Goal: Navigation & Orientation: Find specific page/section

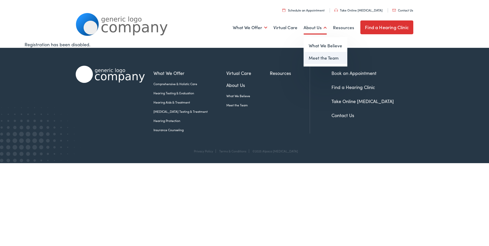
click at [322, 60] on link "Meet the Team" at bounding box center [325, 58] width 44 height 12
